Goal: Transaction & Acquisition: Purchase product/service

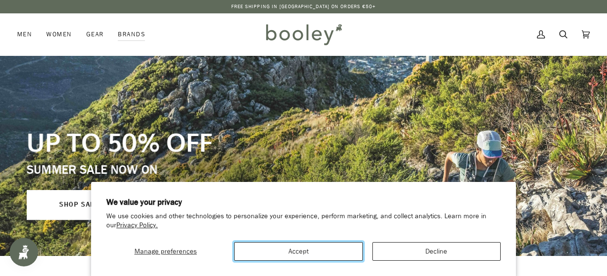
click at [340, 251] on button "Accept" at bounding box center [298, 251] width 128 height 19
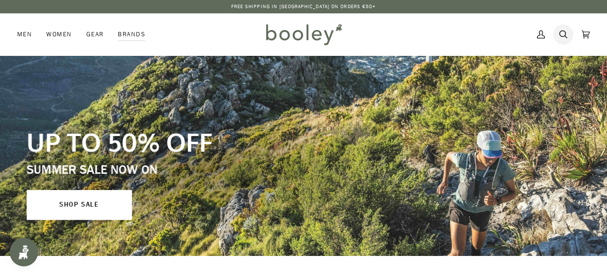
click at [560, 37] on icon at bounding box center [563, 34] width 8 height 14
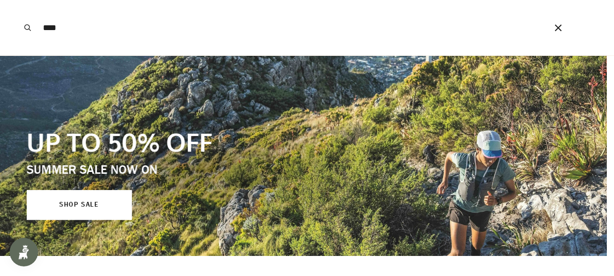
type input "****"
click at [17, 0] on button "Search" at bounding box center [27, 27] width 21 height 55
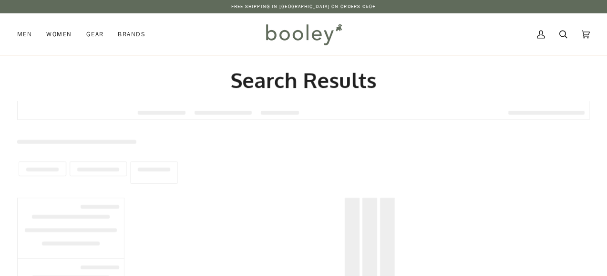
type input "****"
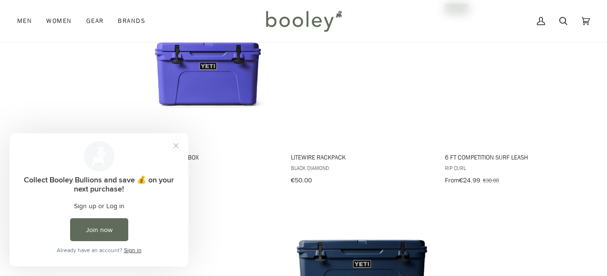
scroll to position [954, 0]
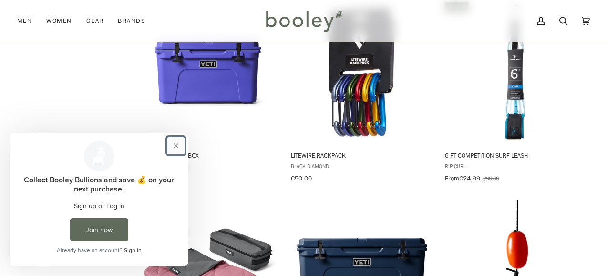
click at [174, 145] on button "Close prompt" at bounding box center [175, 145] width 17 height 17
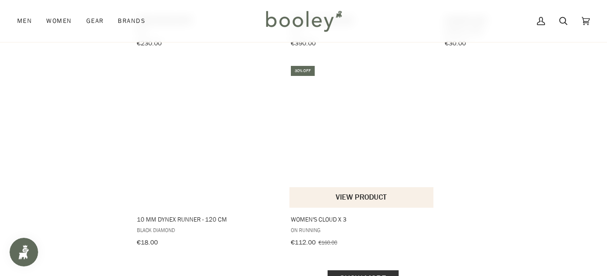
scroll to position [1431, 0]
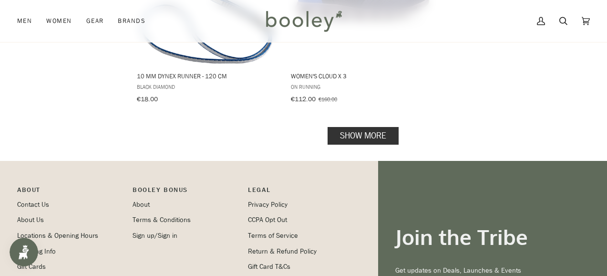
click at [347, 127] on link "Show more" at bounding box center [363, 136] width 71 height 18
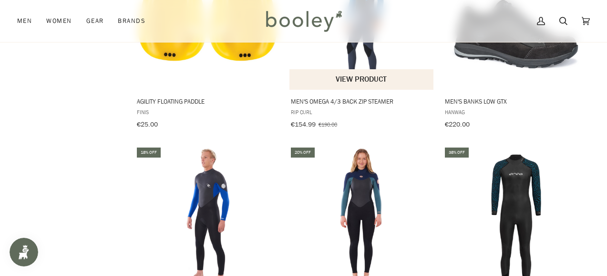
scroll to position [2527, 0]
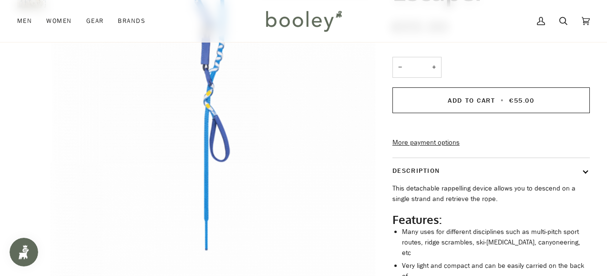
scroll to position [191, 0]
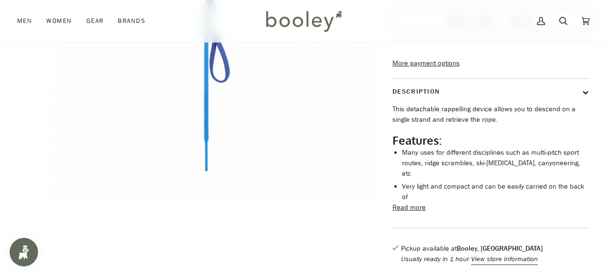
click at [404, 202] on button "Read more" at bounding box center [408, 207] width 33 height 10
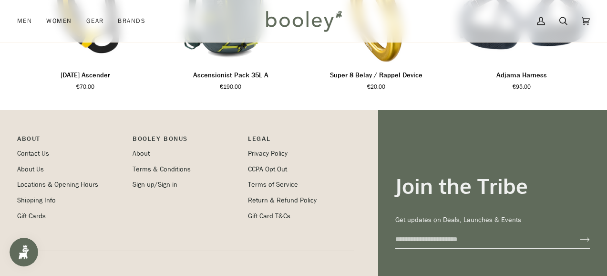
scroll to position [806, 0]
